Goal: Navigation & Orientation: Find specific page/section

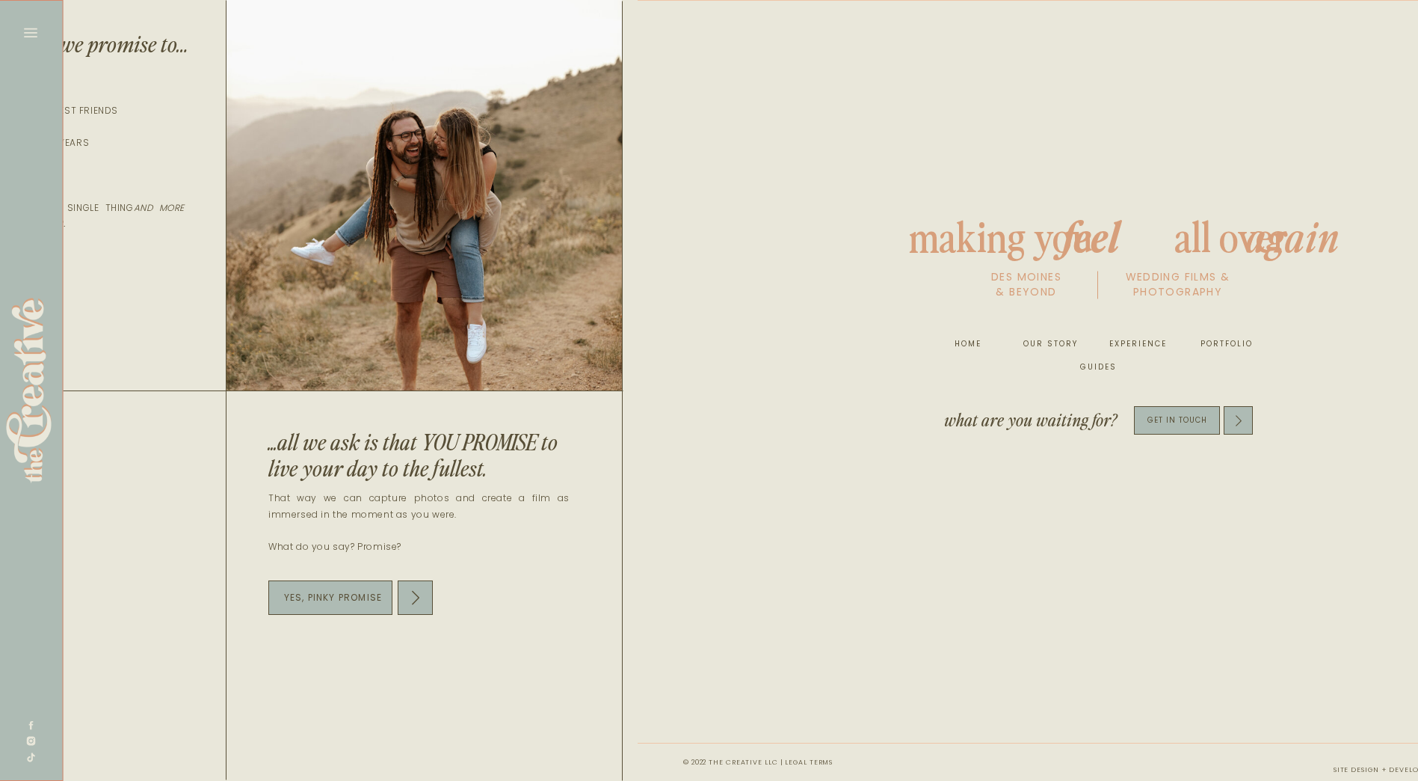
scroll to position [0, 7837]
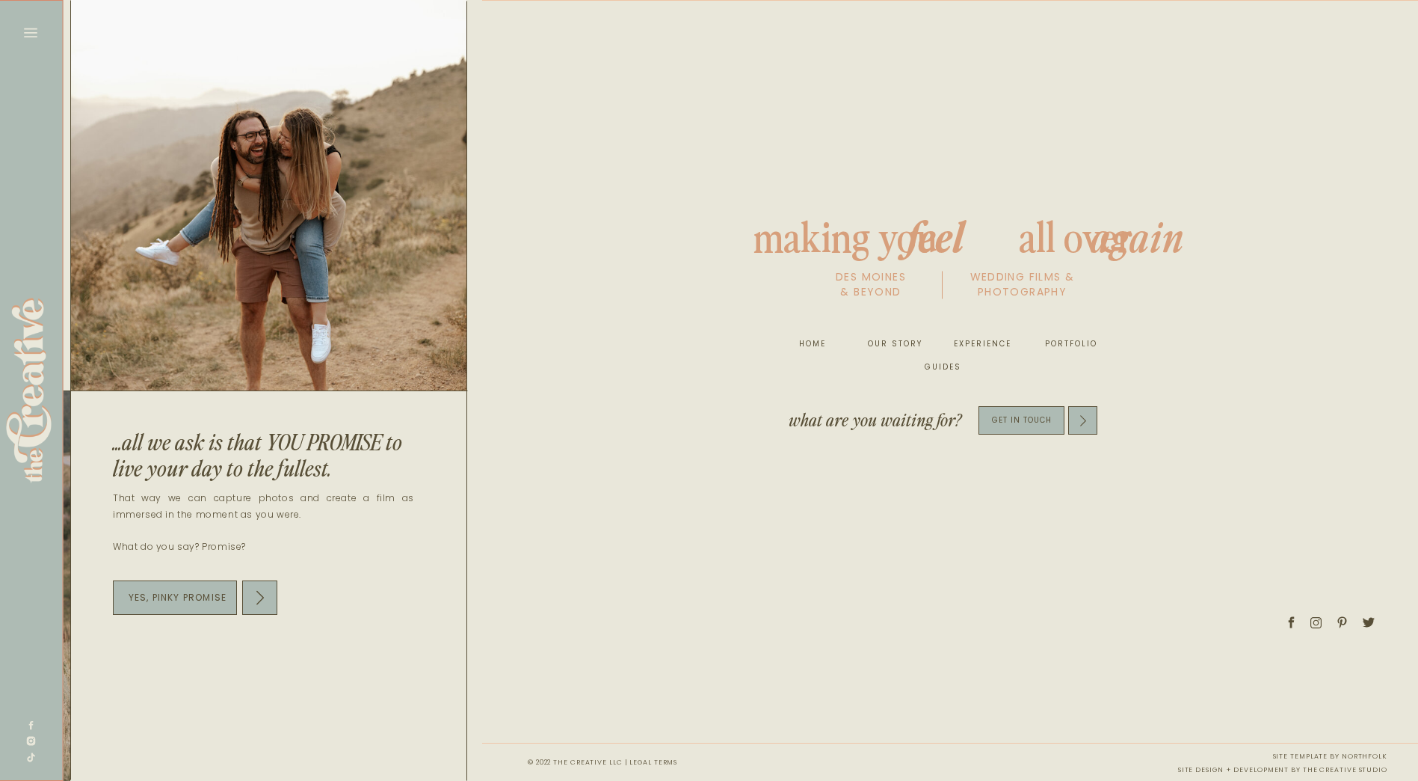
click at [35, 25] on icon at bounding box center [30, 32] width 21 height 21
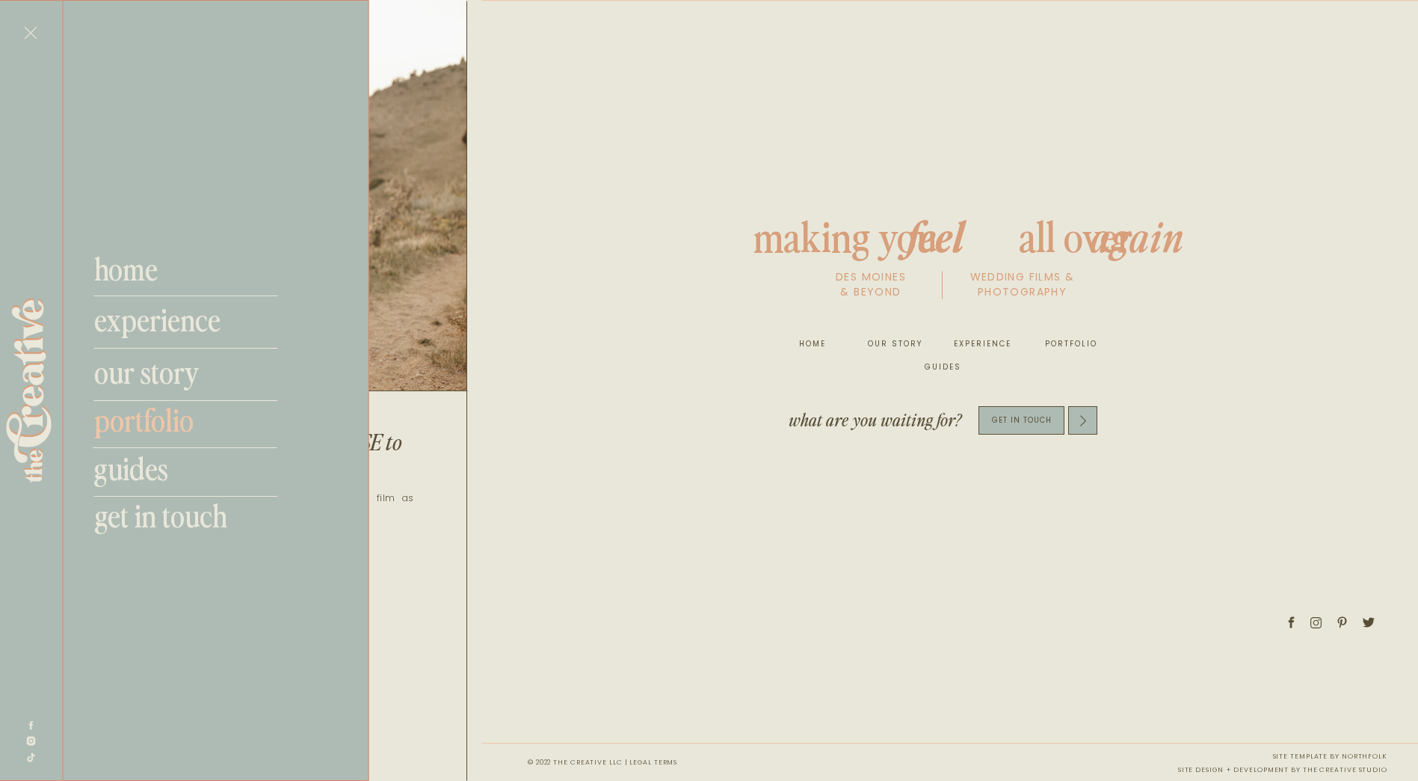
click at [169, 424] on nav "portfolio" at bounding box center [192, 419] width 197 height 36
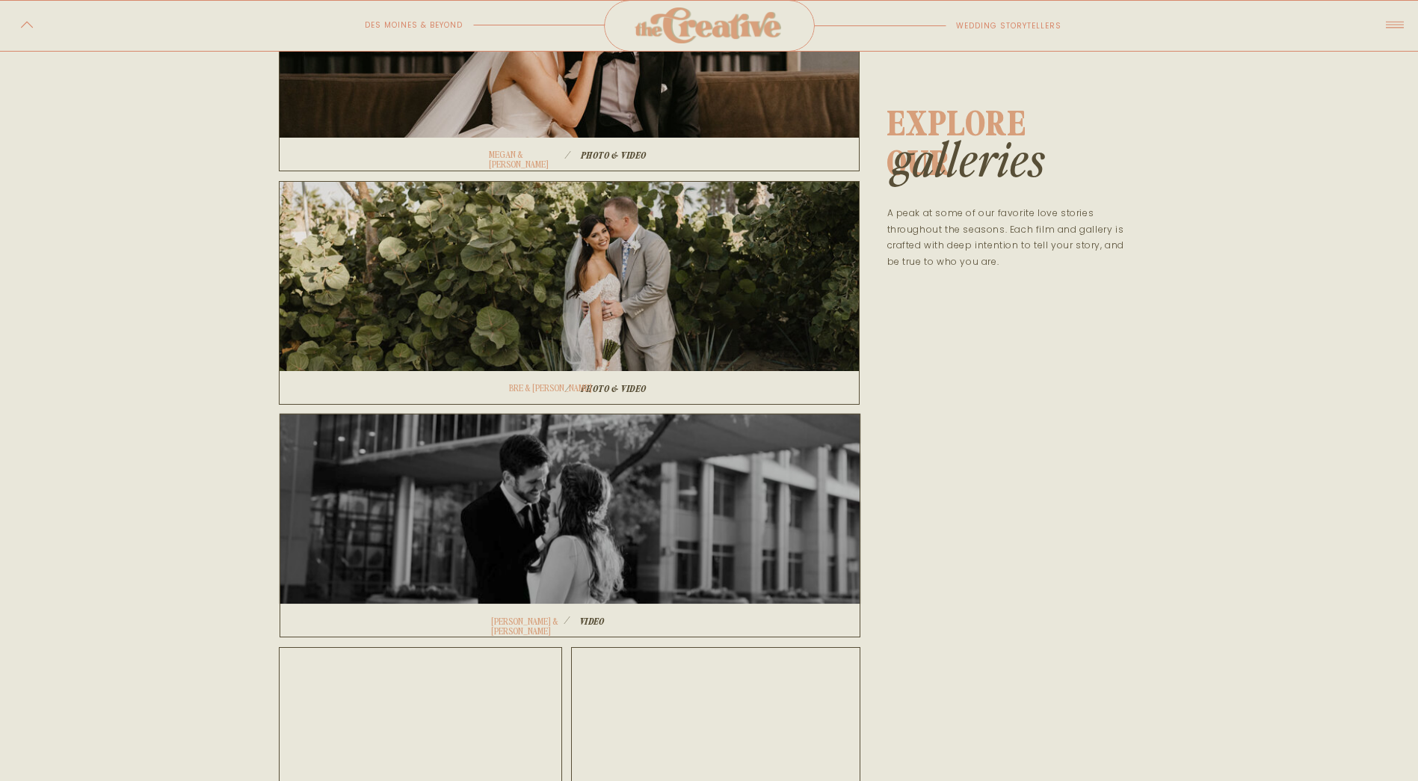
scroll to position [299, 0]
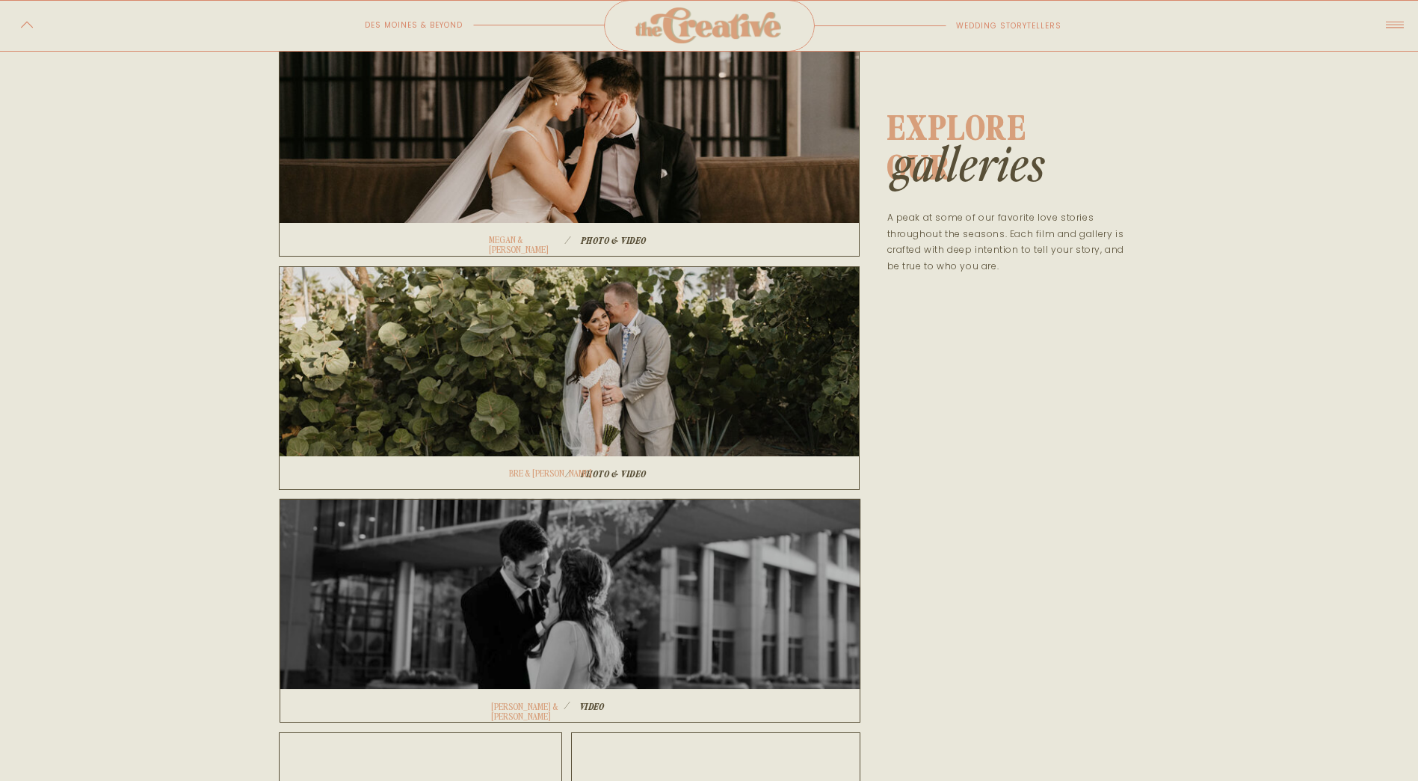
click at [626, 392] on div at bounding box center [569, 378] width 581 height 224
